Goal: Communication & Community: Participate in discussion

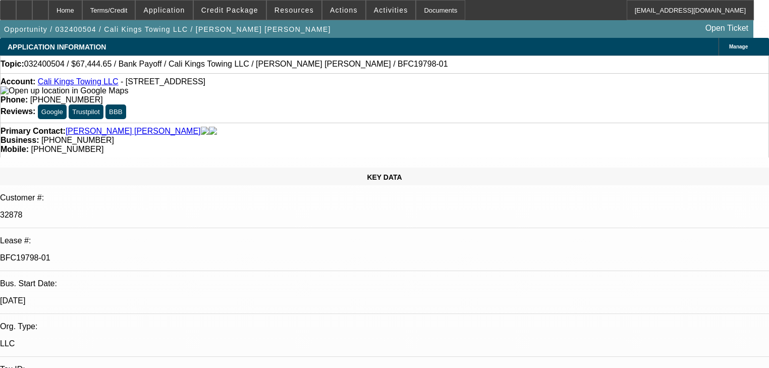
select select "0"
select select "0.1"
select select "5"
select select "0"
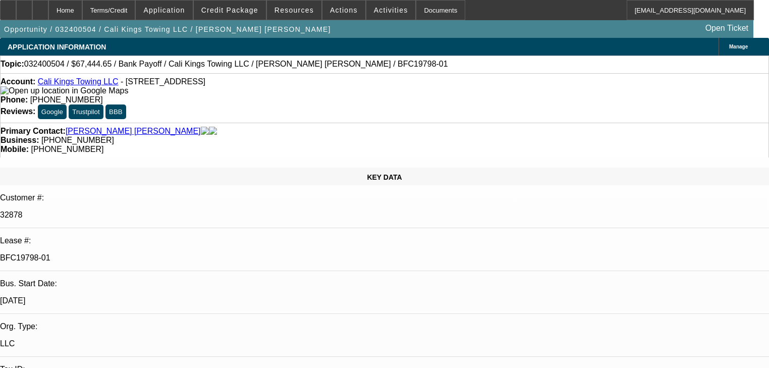
select select "0"
select select "0.1"
select select "5"
select select "0"
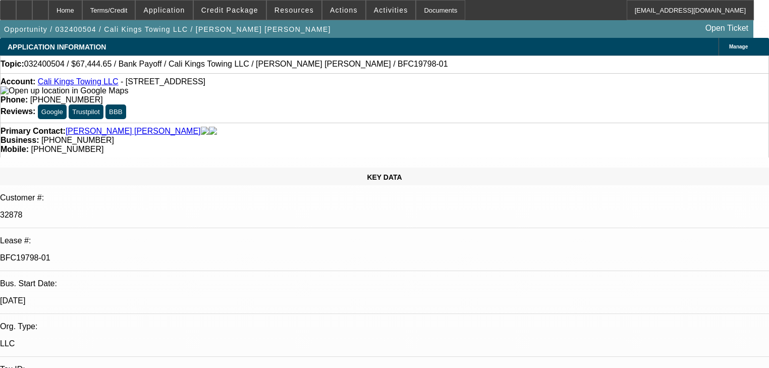
select select "0.1"
select select "5"
select select "0"
select select "0.1"
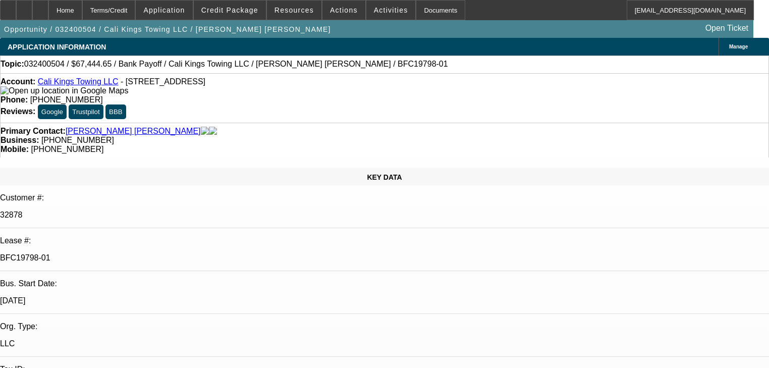
select select "5"
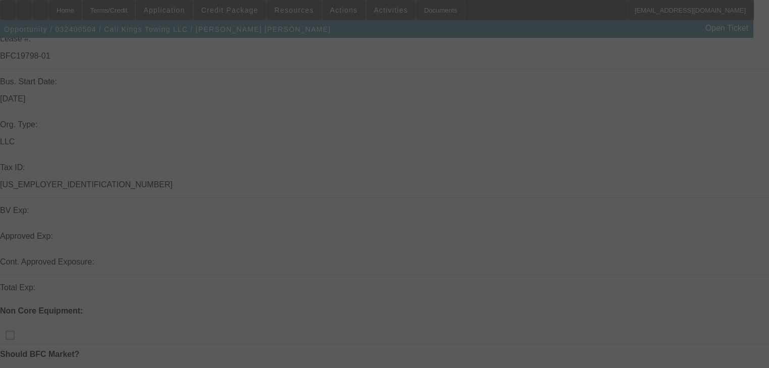
scroll to position [242, 0]
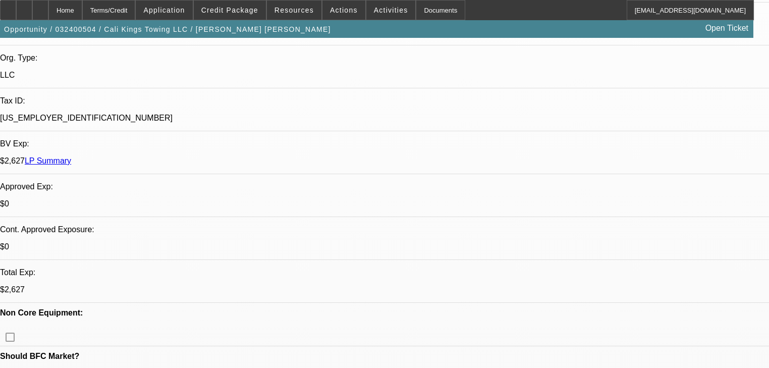
select select "0"
select select "0.1"
select select "5"
select select "0"
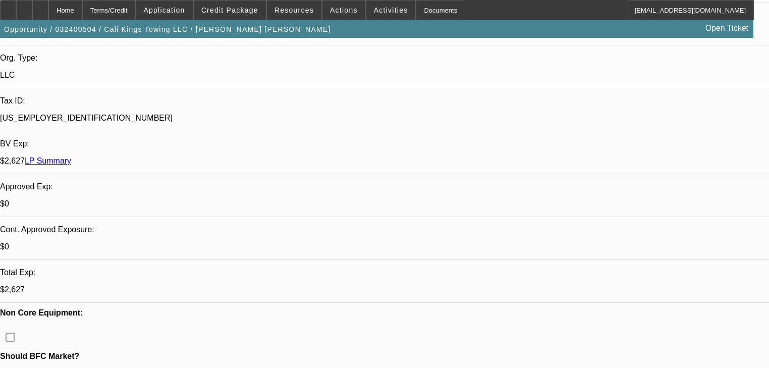
select select "0"
select select "0.1"
select select "5"
select select "0"
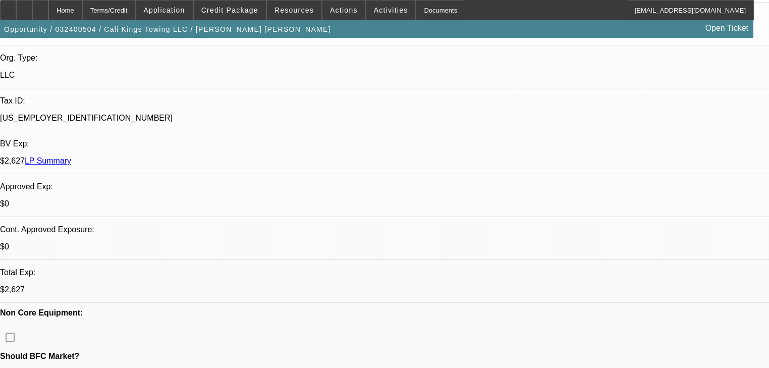
select select "0.1"
select select "5"
select select "0"
select select "0.1"
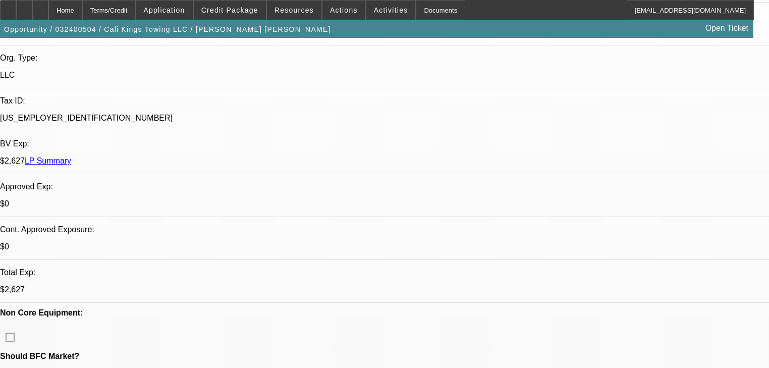
select select "5"
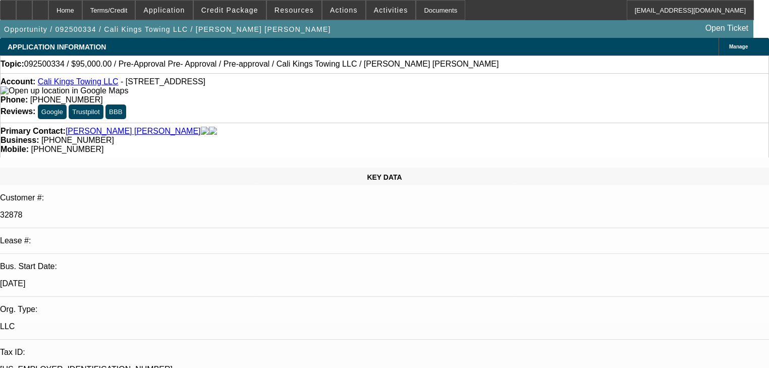
select select "0"
select select "2"
select select "0.1"
select select "4"
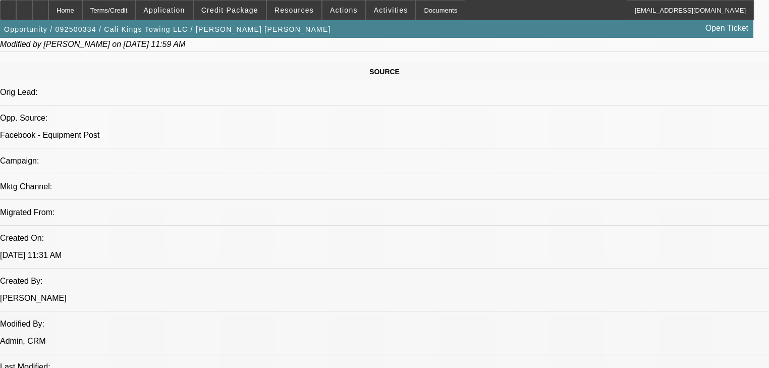
scroll to position [605, 0]
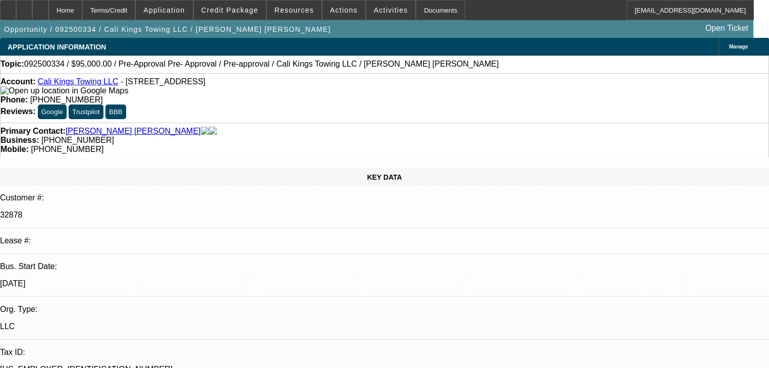
select select "0"
select select "2"
select select "0.1"
select select "4"
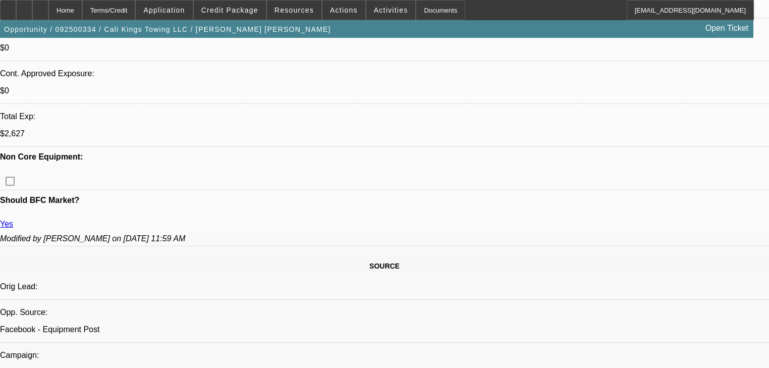
scroll to position [444, 0]
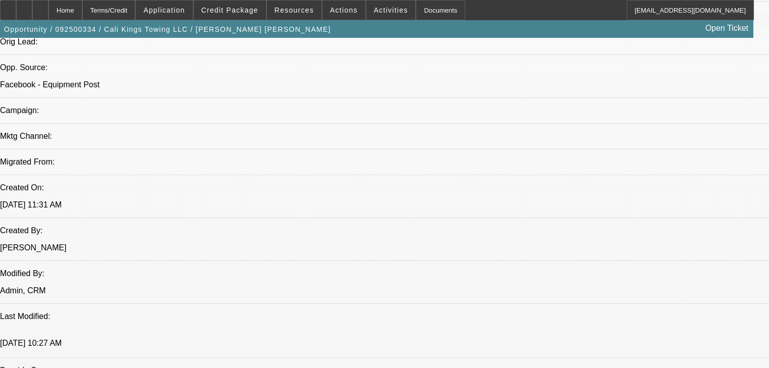
scroll to position [646, 0]
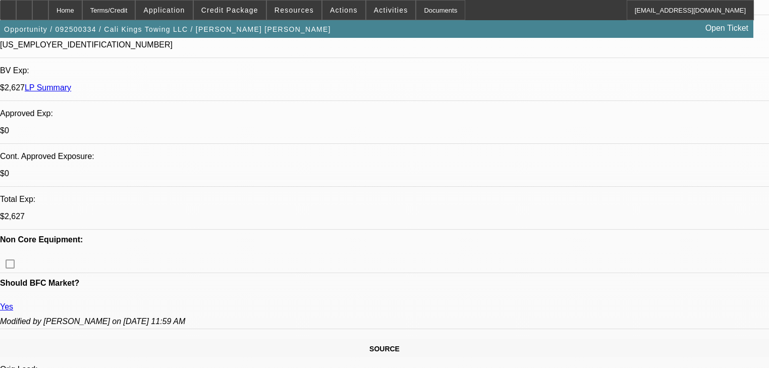
scroll to position [323, 0]
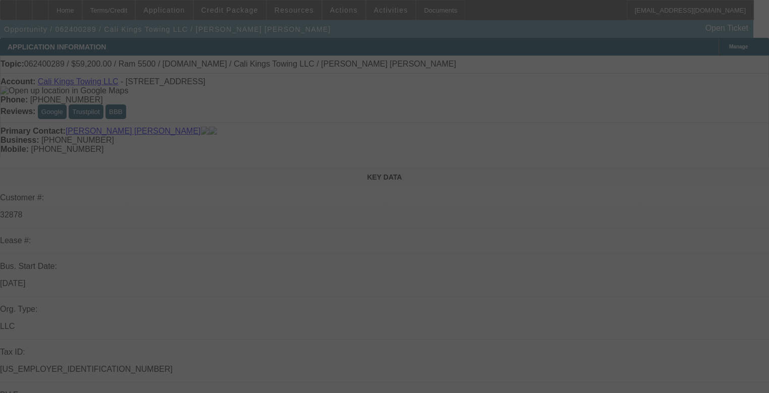
select select "0"
select select "2"
select select "0.1"
select select "4"
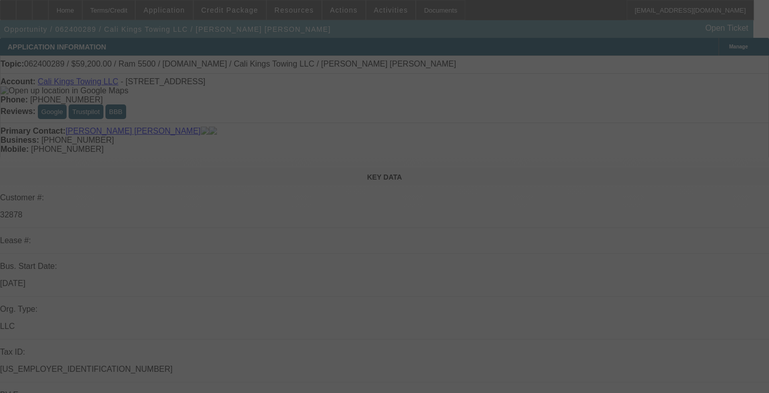
select select "0"
select select "2"
select select "0.1"
select select "4"
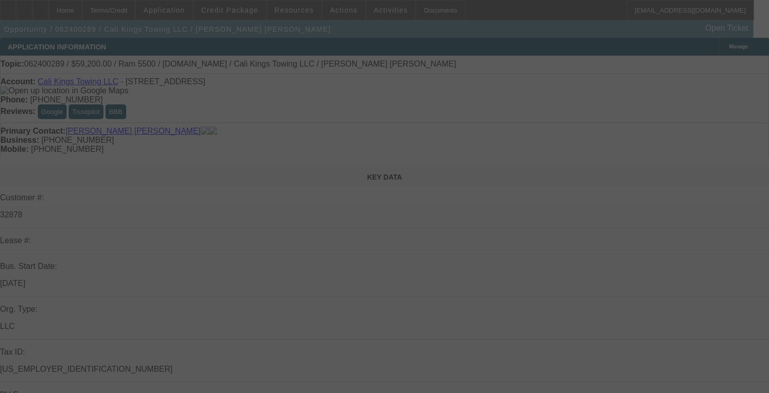
select select "0.15"
select select "2"
select select "0.1"
select select "4"
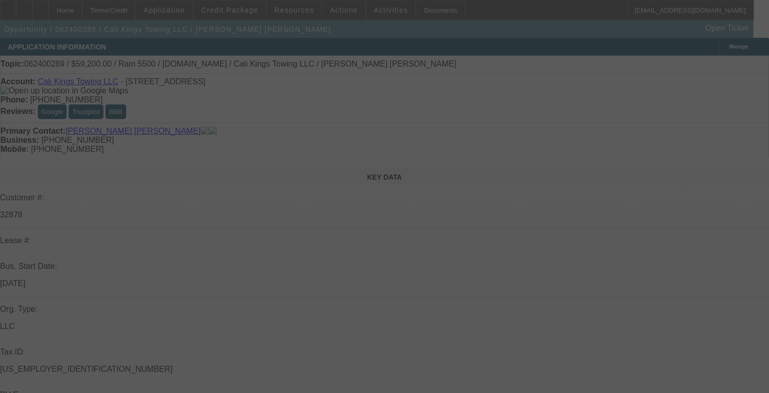
select select "0.2"
select select "2"
select select "0.1"
select select "4"
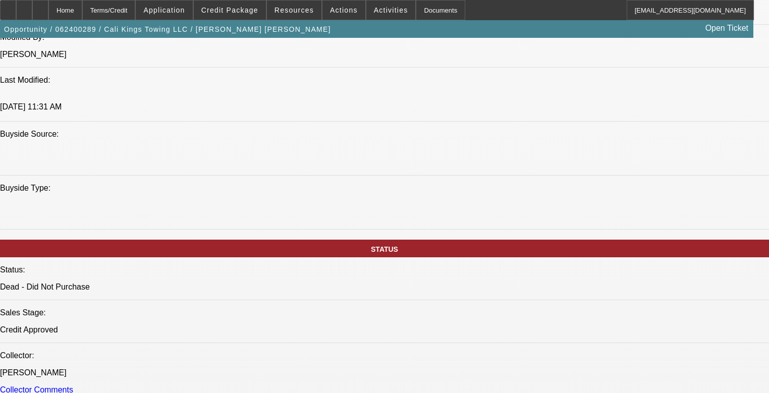
scroll to position [444, 0]
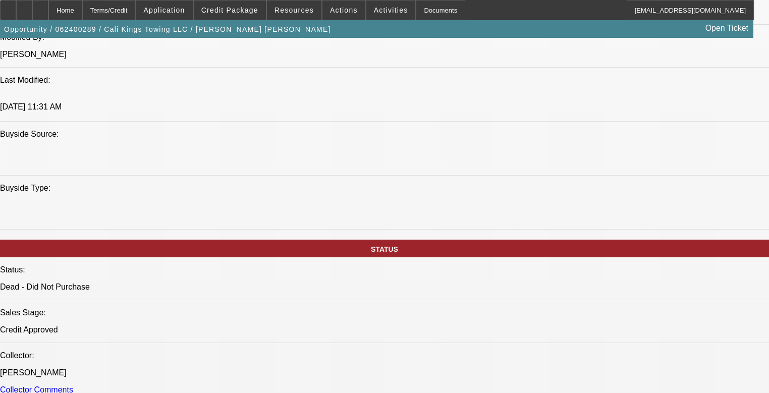
scroll to position [726, 0]
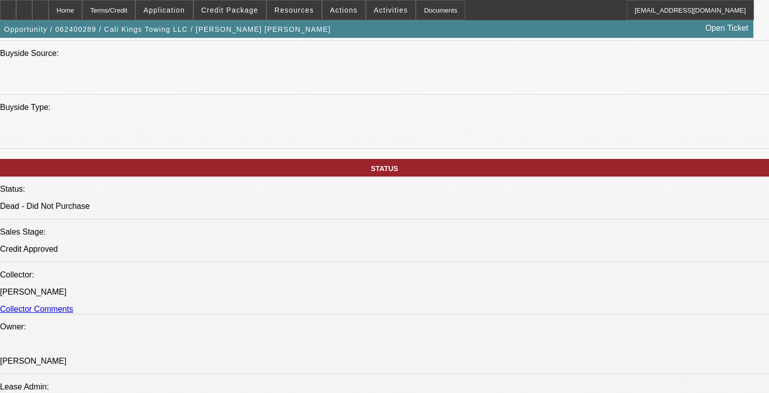
scroll to position [4038, 0]
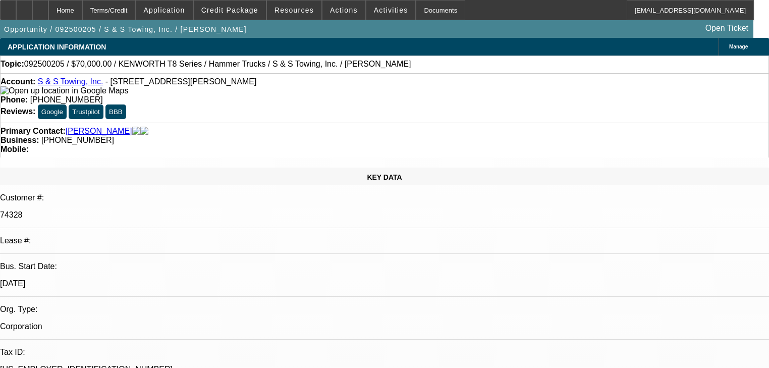
select select "0"
select select "2"
select select "0"
select select "6"
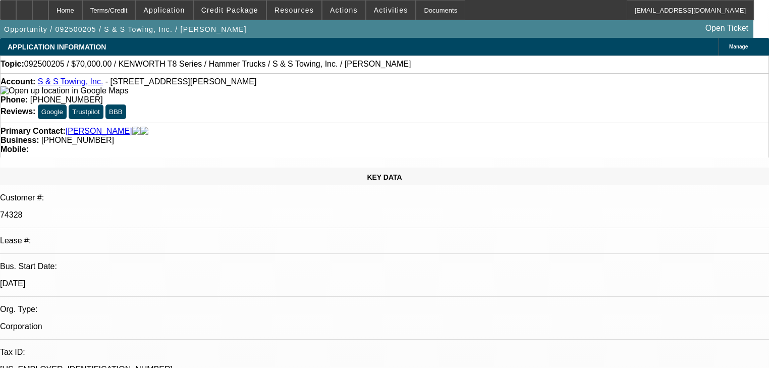
select select "0"
select select "6"
select select "0"
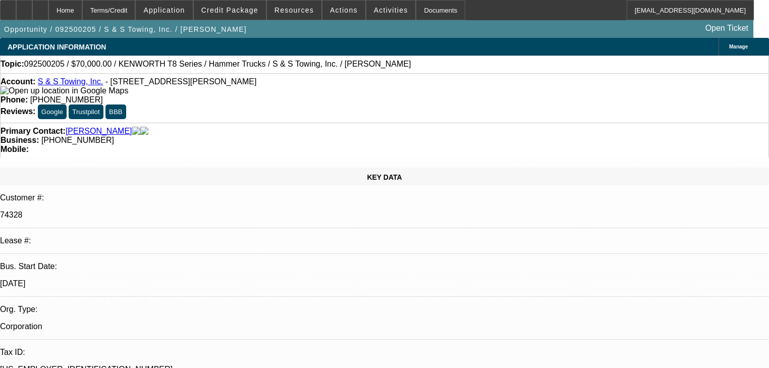
select select "0"
select select "2"
select select "0"
select select "6"
select select "0"
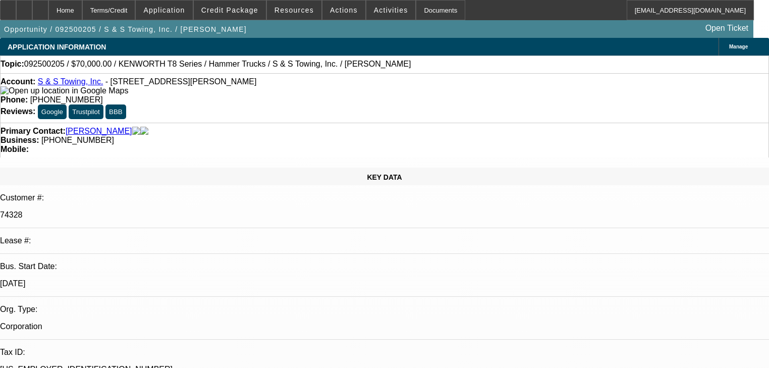
select select "0"
select select "2"
select select "0"
select select "6"
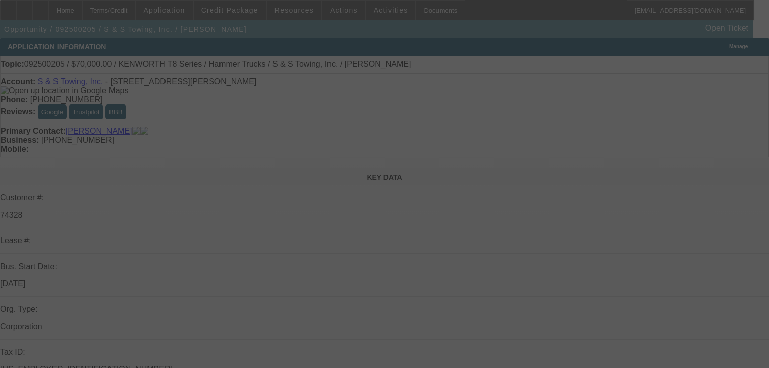
select select "0"
select select "2"
select select "0"
select select "6"
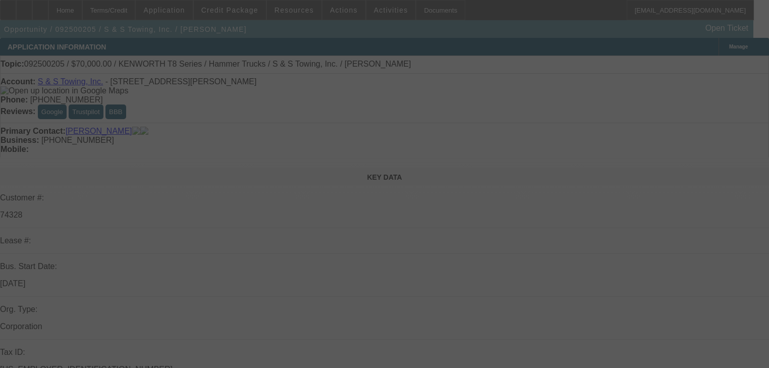
select select "0"
select select "6"
select select "0"
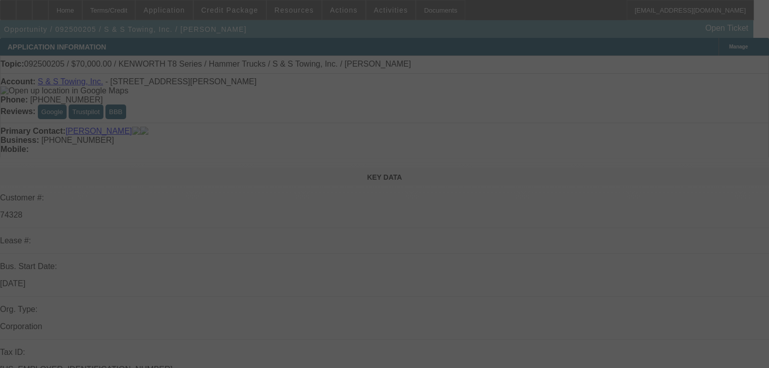
select select "0"
select select "2"
select select "0"
select select "6"
select select "0"
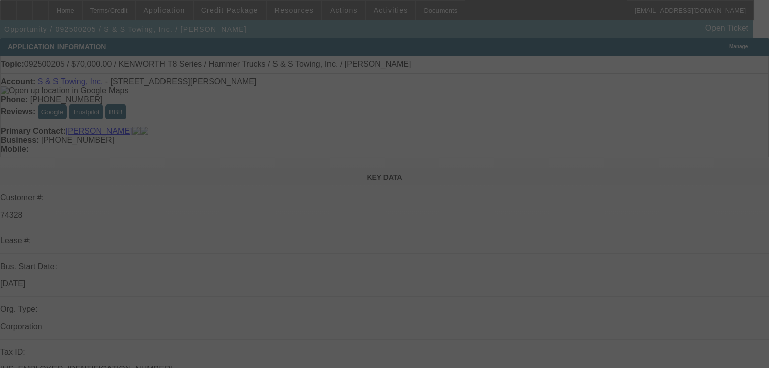
select select "0"
select select "2"
select select "0"
select select "6"
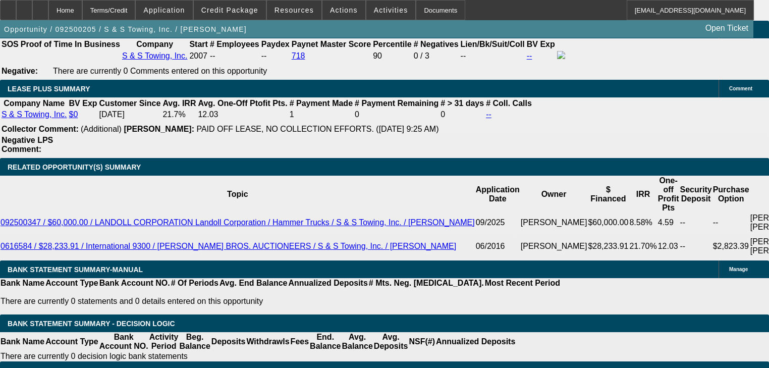
scroll to position [1735, 0]
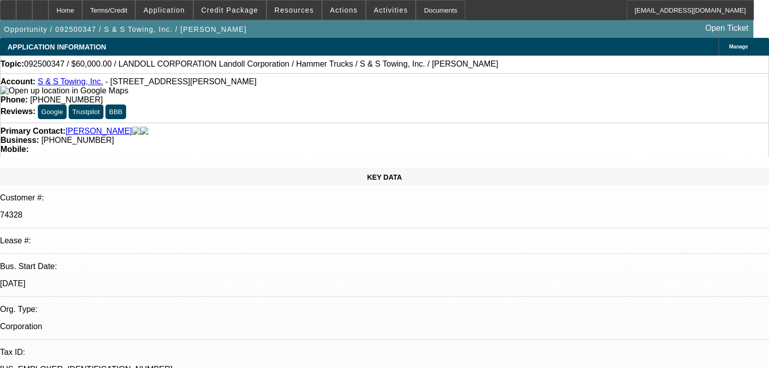
select select "0"
select select "2"
select select "0"
select select "6"
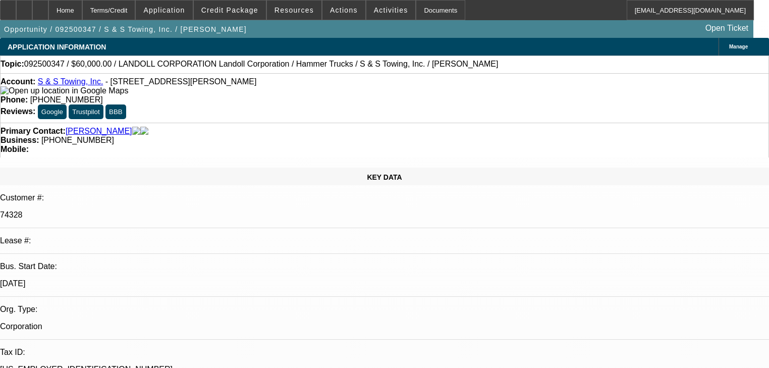
select select "0"
select select "2"
select select "0"
select select "6"
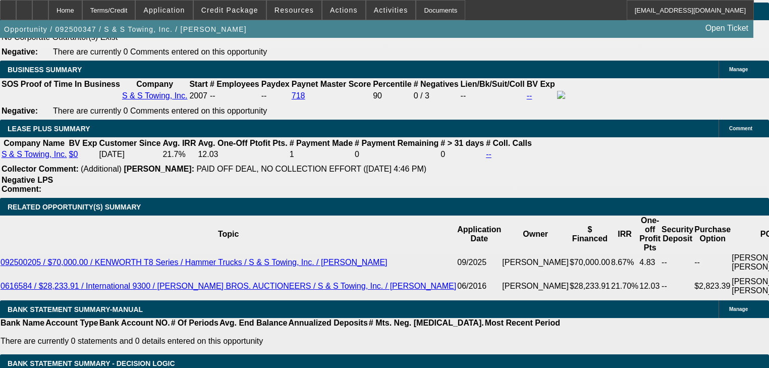
scroll to position [1654, 0]
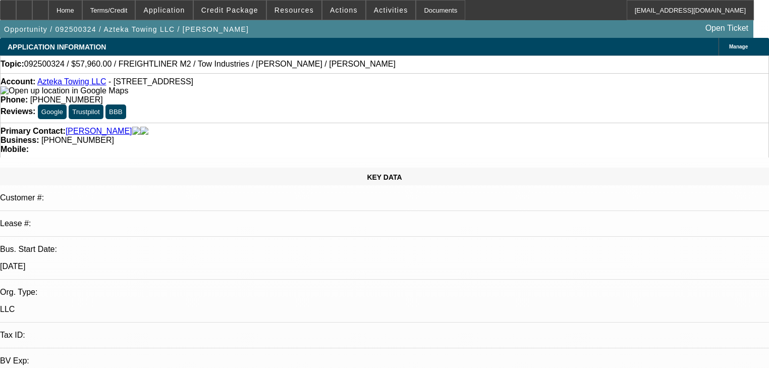
select select "0"
select select "2"
select select "0.1"
select select "4"
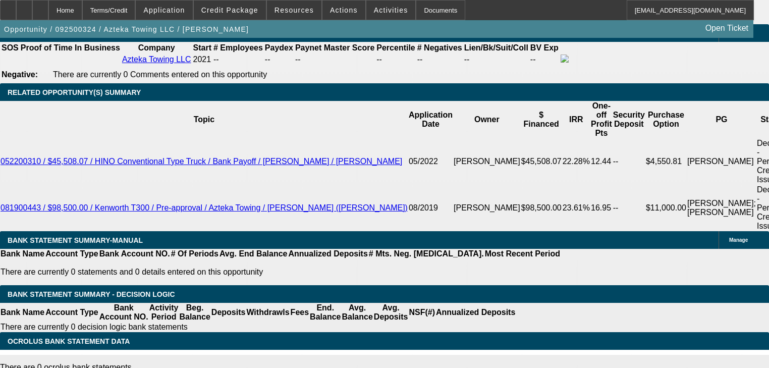
scroll to position [1654, 0]
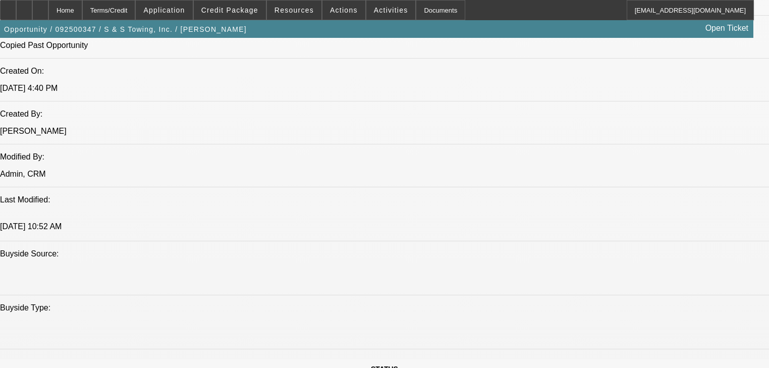
select select "0"
select select "2"
select select "0"
select select "6"
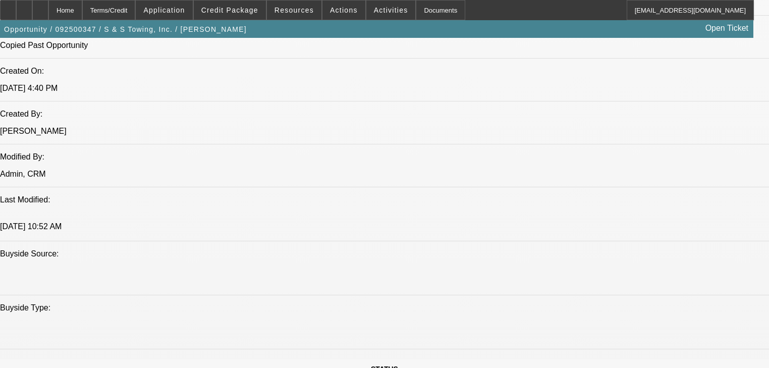
select select "0"
select select "2"
select select "0"
select select "6"
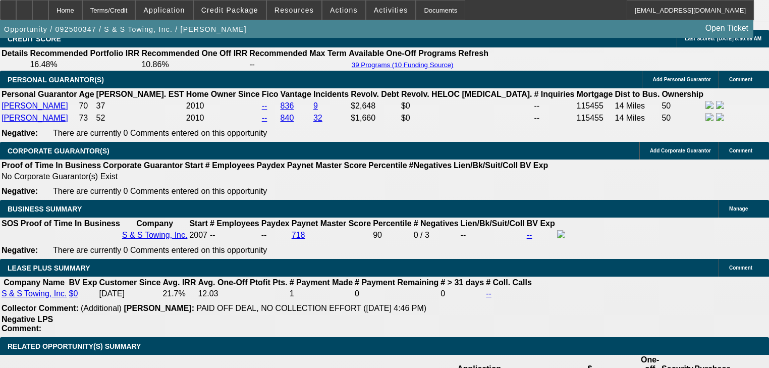
scroll to position [1569, 0]
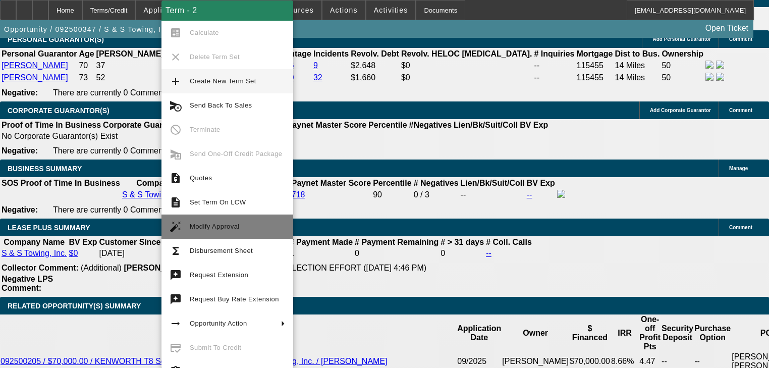
click at [209, 218] on button "auto_fix_high Modify Approval" at bounding box center [227, 226] width 132 height 24
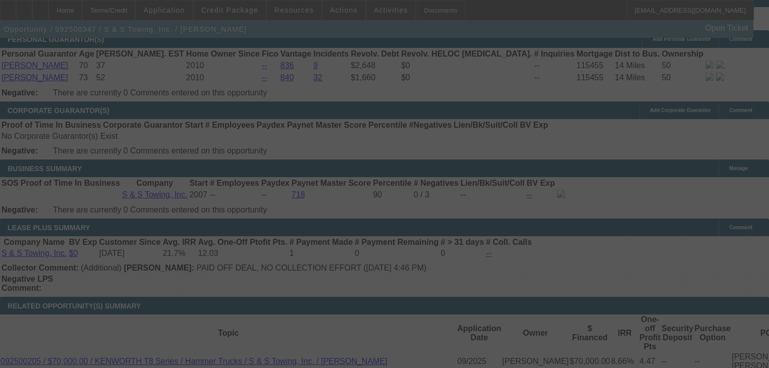
scroll to position [1650, 0]
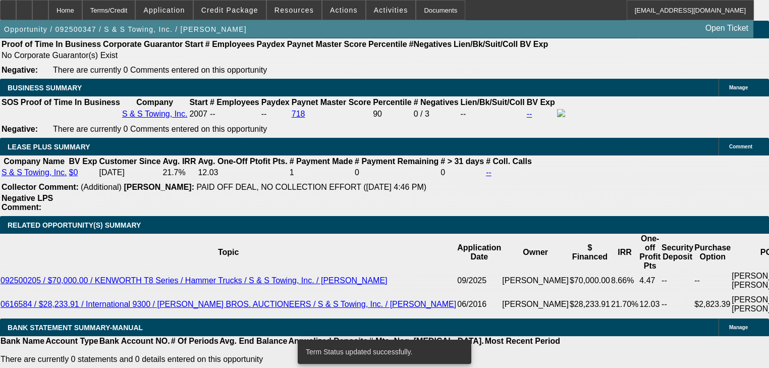
select select "0"
select select "2"
select select "0"
select select "6"
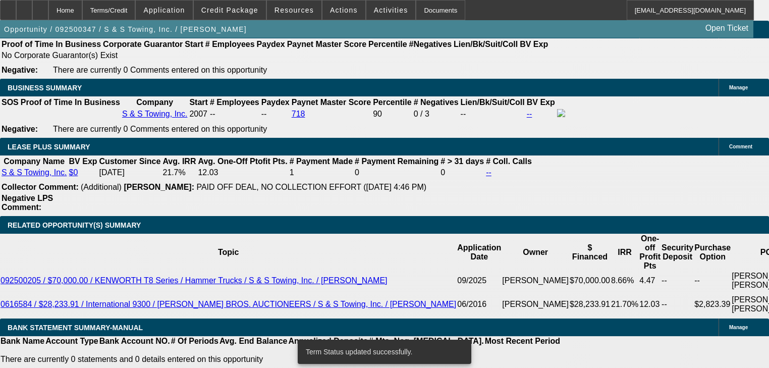
select select "0"
select select "2"
select select "0"
select select "6"
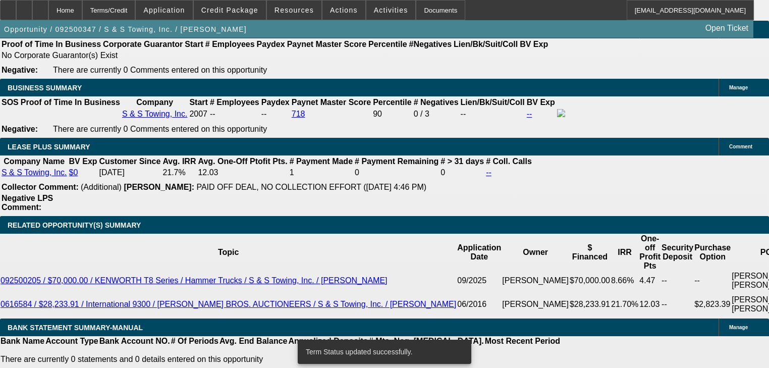
select select "0"
select select "2"
select select "0"
select select "6"
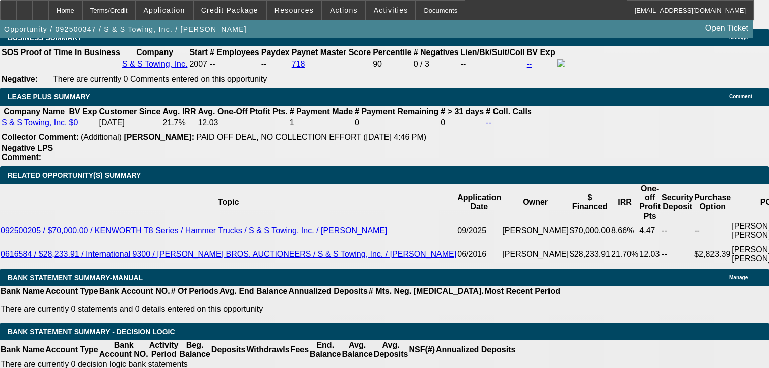
scroll to position [1690, 0]
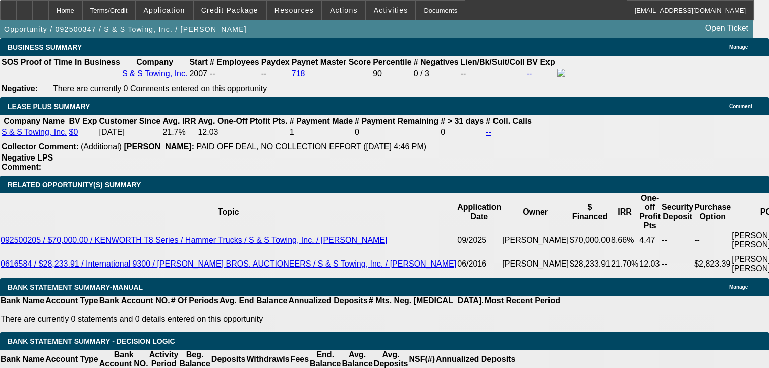
type input "1242."
type input "UNKNOWN"
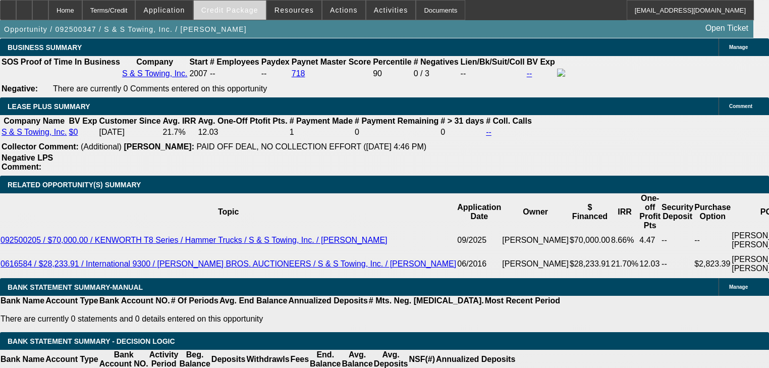
type input "124"
type input "$1,247.00"
type input "9.1"
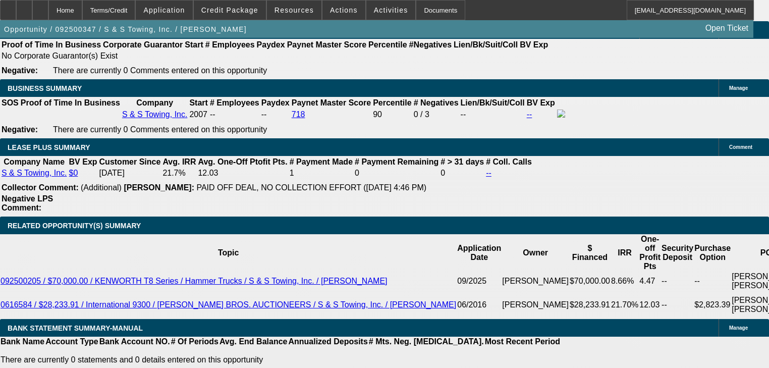
scroll to position [1569, 0]
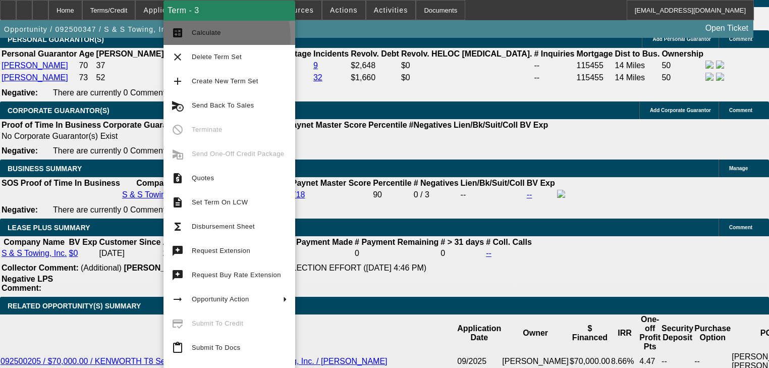
click at [200, 38] on span "Calculate" at bounding box center [239, 33] width 95 height 12
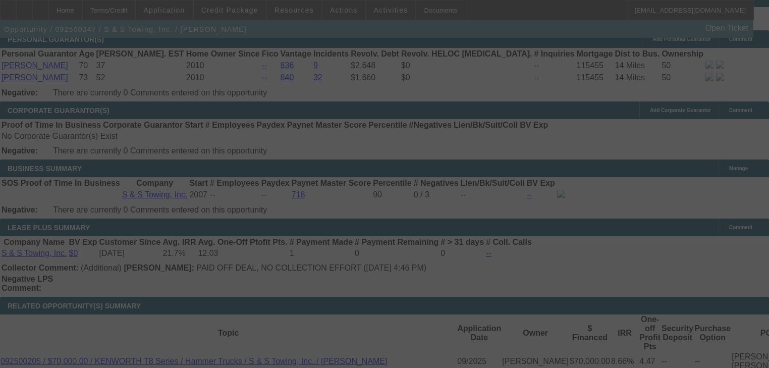
scroll to position [1650, 0]
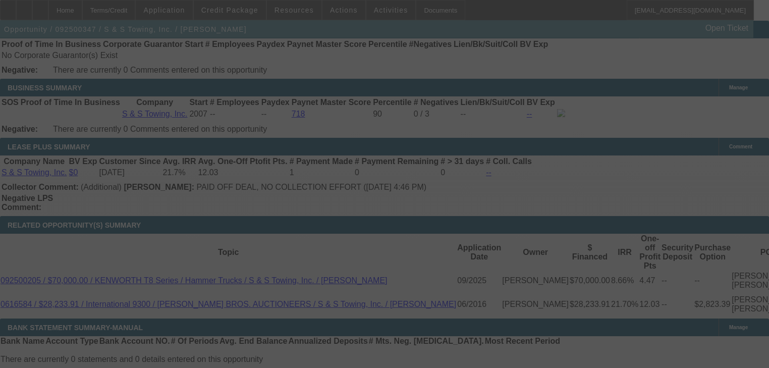
select select "0"
select select "2"
select select "0"
select select "6"
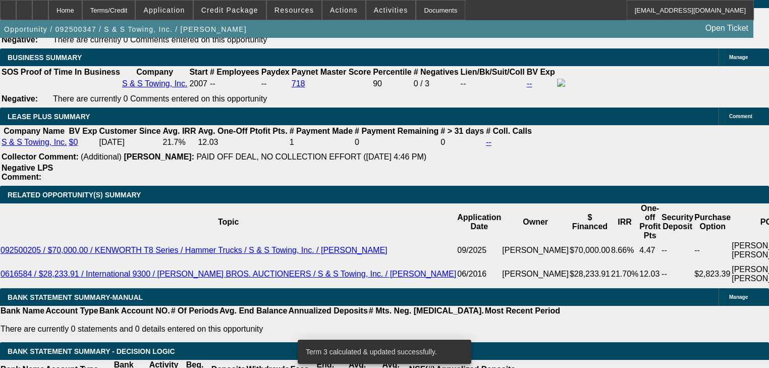
scroll to position [1731, 0]
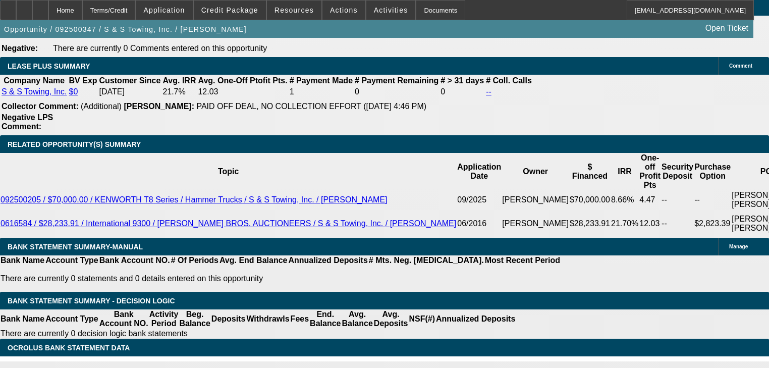
type input "1"
type input "UNKNOWN"
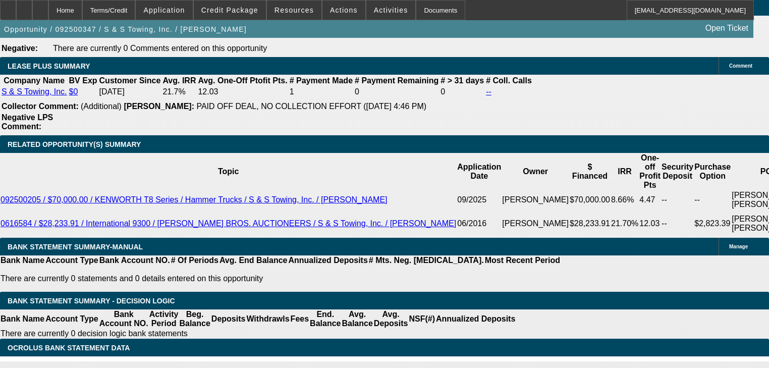
type input "$1,246.00"
type input "9"
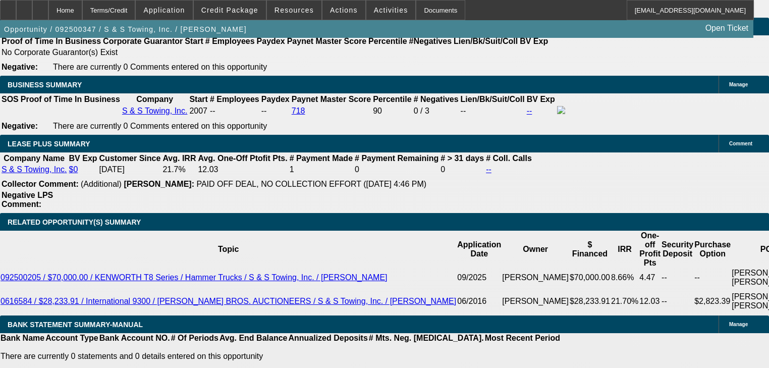
scroll to position [1650, 0]
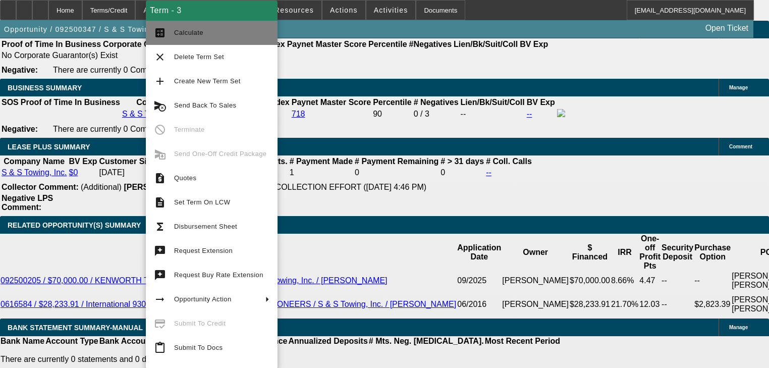
click at [165, 40] on button "calculate Calculate" at bounding box center [212, 33] width 132 height 24
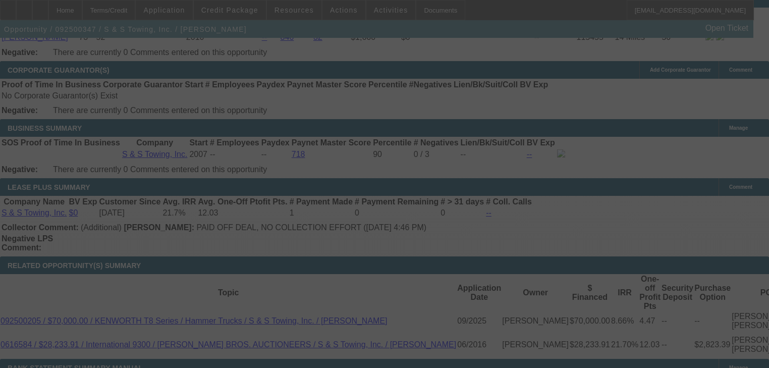
scroll to position [1595, 0]
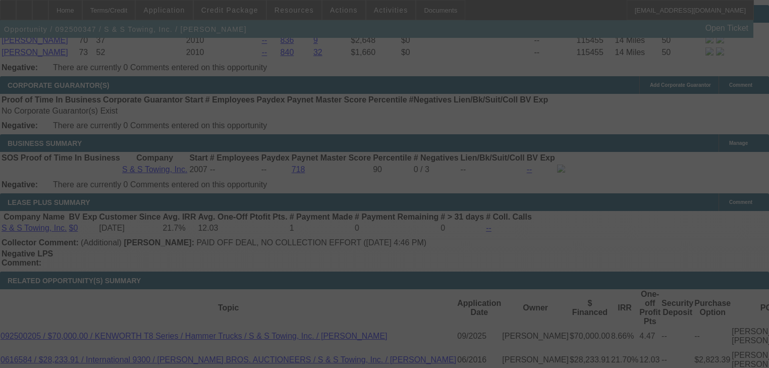
select select "0"
select select "2"
select select "0"
select select "6"
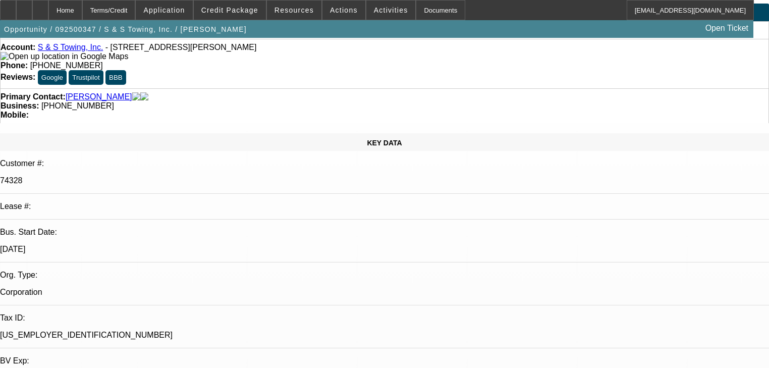
scroll to position [121, 0]
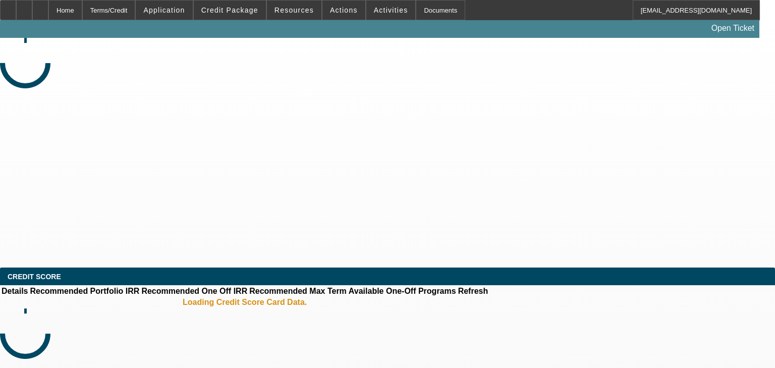
select select "0"
select select "2"
select select "0.1"
select select "4"
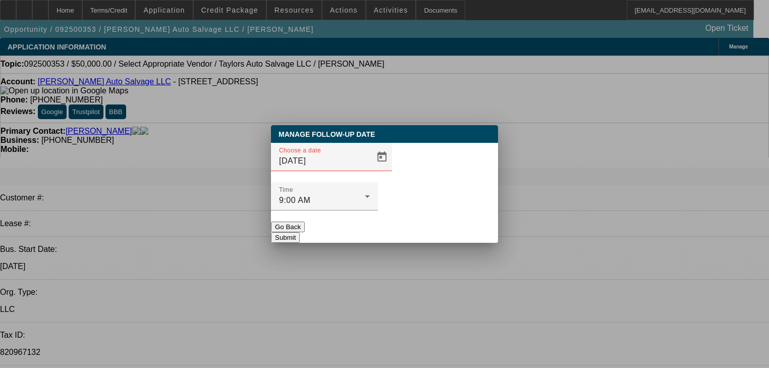
drag, startPoint x: 368, startPoint y: 214, endPoint x: 370, endPoint y: 196, distance: 18.3
click at [370, 196] on div "Manage Follow-Up Date Choose a date [DATE] Time 9:00 AM Go Back Submit" at bounding box center [384, 184] width 227 height 118
click at [305, 221] on button "Go Back" at bounding box center [288, 226] width 34 height 11
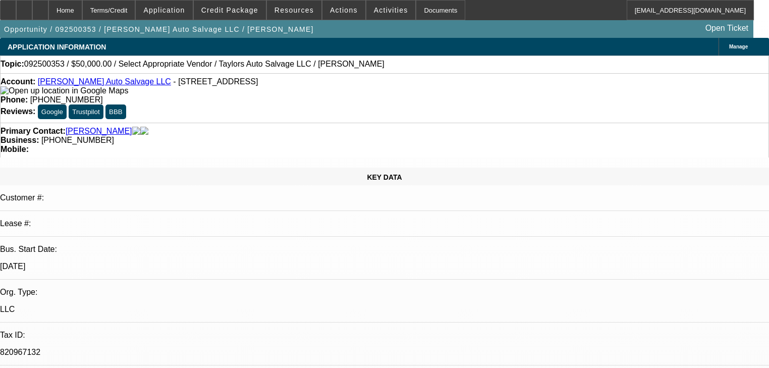
radio input "true"
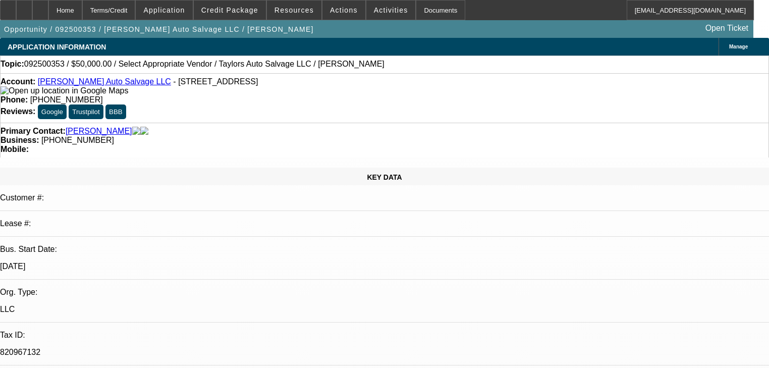
type textarea "Likes this older international I sent him for 35k, quoted out on 24 months 20% …"
radio input "true"
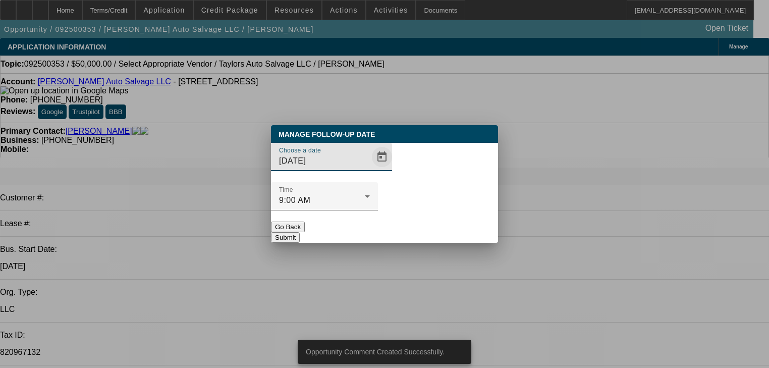
click at [370, 169] on span "Open calendar" at bounding box center [382, 157] width 24 height 24
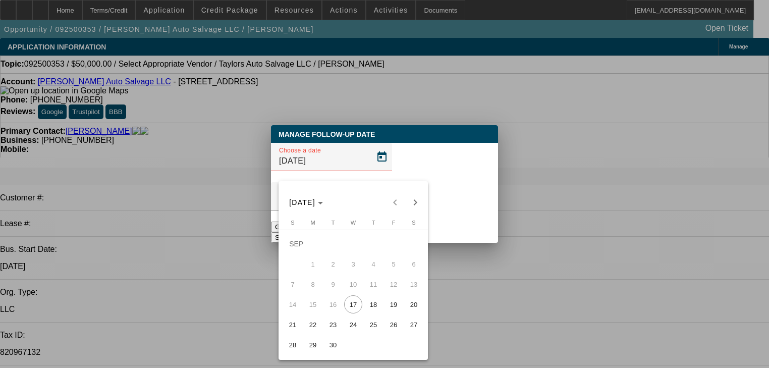
click at [395, 313] on span "19" at bounding box center [393, 304] width 18 height 18
type input "[DATE]"
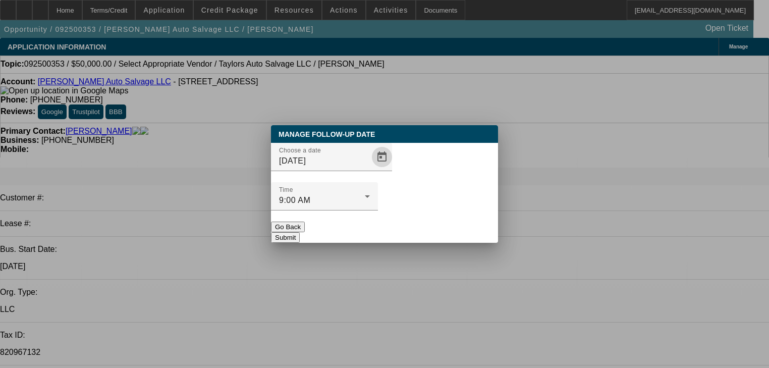
click at [300, 232] on button "Submit" at bounding box center [285, 237] width 29 height 11
